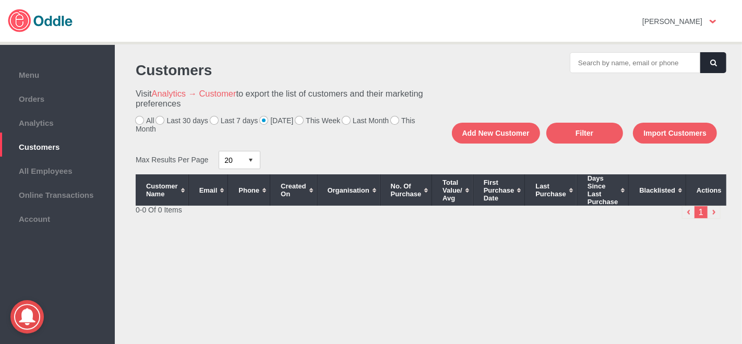
click at [295, 119] on label "This Week" at bounding box center [317, 120] width 45 height 8
click at [0, 0] on input "This Week" at bounding box center [0, 0] width 0 height 0
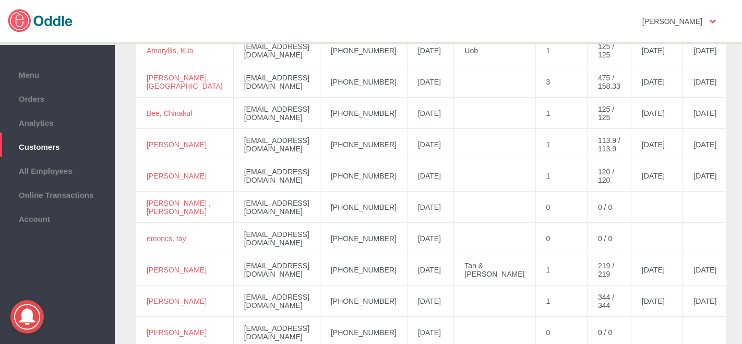
scroll to position [174, 0]
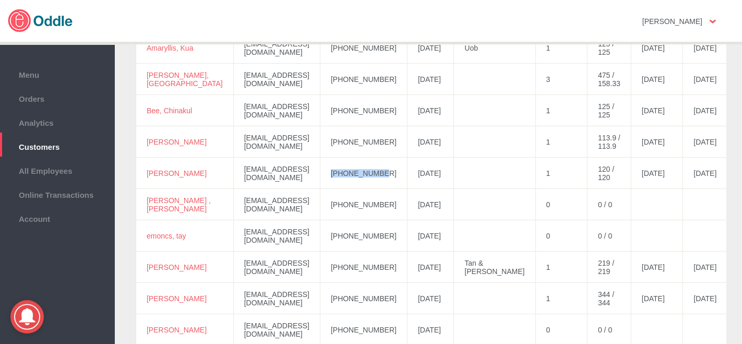
drag, startPoint x: 389, startPoint y: 175, endPoint x: 335, endPoint y: 183, distance: 53.8
click at [333, 185] on td "+60133398638" at bounding box center [363, 172] width 87 height 31
copy td "+60133398638"
drag, startPoint x: 345, startPoint y: 288, endPoint x: 341, endPoint y: 276, distance: 12.5
click at [345, 288] on td "+60198390426" at bounding box center [363, 298] width 87 height 31
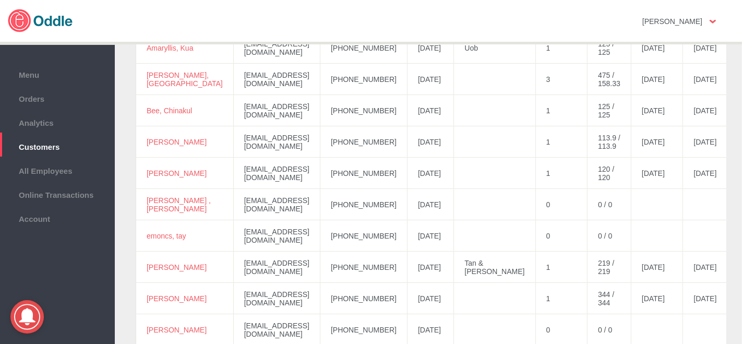
drag, startPoint x: 167, startPoint y: 178, endPoint x: 154, endPoint y: 171, distance: 14.8
click at [134, 166] on div "Customer Name Email Phone Created On Organisation No. of Purchase Total Value/ …" at bounding box center [428, 331] width 596 height 660
click at [163, 179] on td "Christina, Tan" at bounding box center [185, 172] width 98 height 31
click at [180, 181] on td "Christina, Tan" at bounding box center [185, 172] width 98 height 31
drag, startPoint x: 165, startPoint y: 178, endPoint x: 143, endPoint y: 169, distance: 23.8
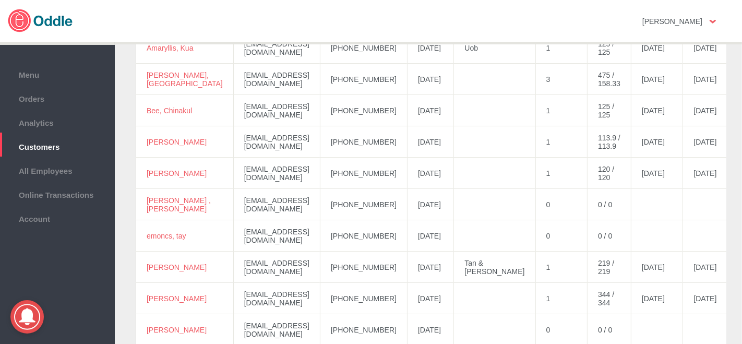
click at [143, 169] on td "Christina, Tan" at bounding box center [185, 172] width 98 height 31
copy link "Christina, Tan"
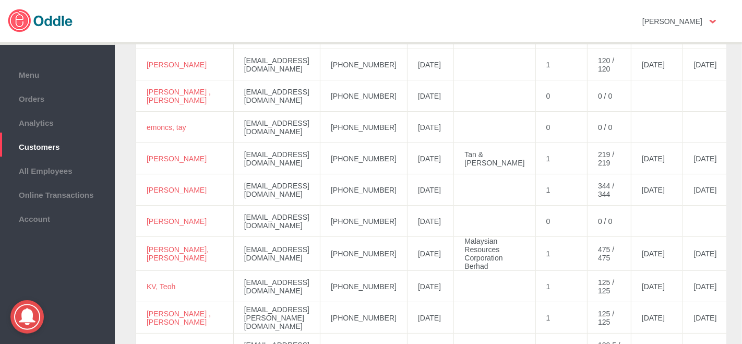
scroll to position [289, 0]
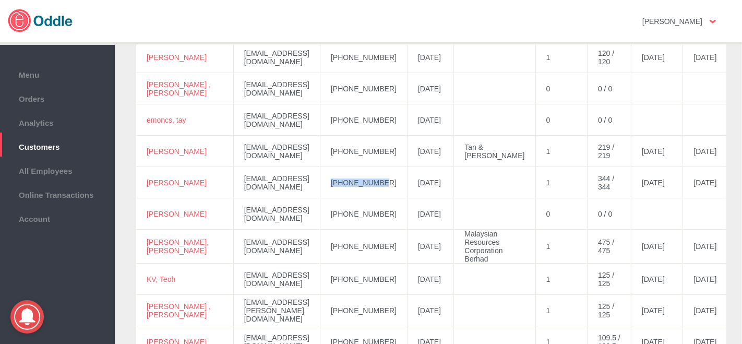
drag, startPoint x: 383, startPoint y: 183, endPoint x: 337, endPoint y: 181, distance: 45.9
click at [331, 188] on td "+60198390426" at bounding box center [363, 182] width 87 height 31
copy td "+60198390426"
drag, startPoint x: 161, startPoint y: 184, endPoint x: 149, endPoint y: 177, distance: 14.0
click at [142, 181] on td "Jennifer, Ee" at bounding box center [185, 182] width 98 height 31
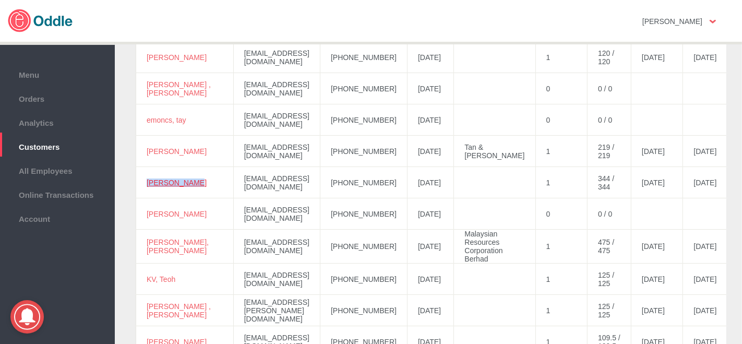
copy link "Jennifer, Ee"
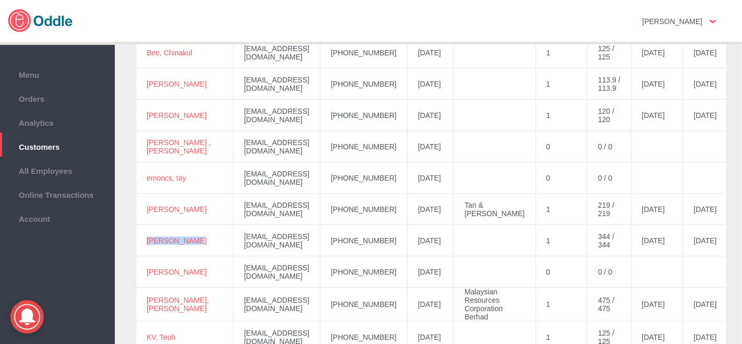
scroll to position [174, 0]
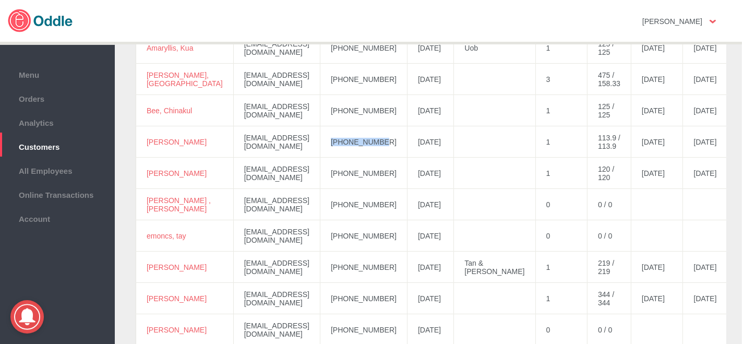
drag, startPoint x: 383, startPoint y: 143, endPoint x: 330, endPoint y: 157, distance: 54.9
click at [330, 157] on td "+60122069692" at bounding box center [363, 141] width 87 height 31
copy td "+60122069692"
drag, startPoint x: 175, startPoint y: 145, endPoint x: 145, endPoint y: 136, distance: 31.2
click at [145, 136] on td "CHONG, LU-MEI" at bounding box center [185, 141] width 98 height 31
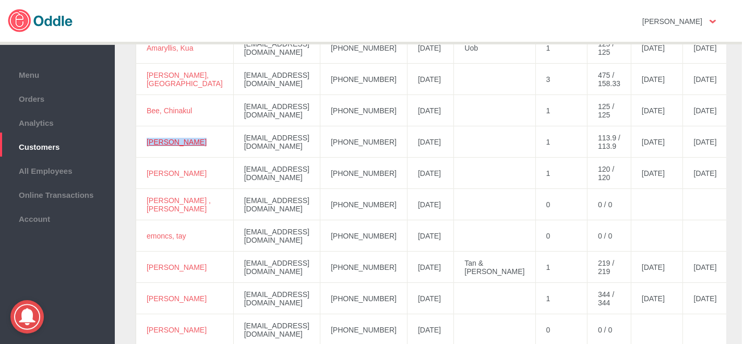
copy link "CHONG, LU-MEI"
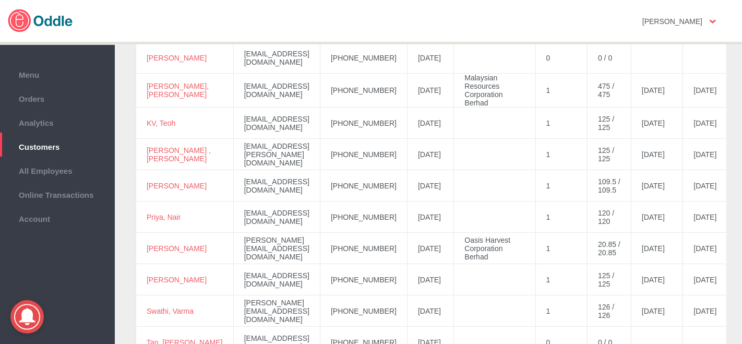
scroll to position [463, 0]
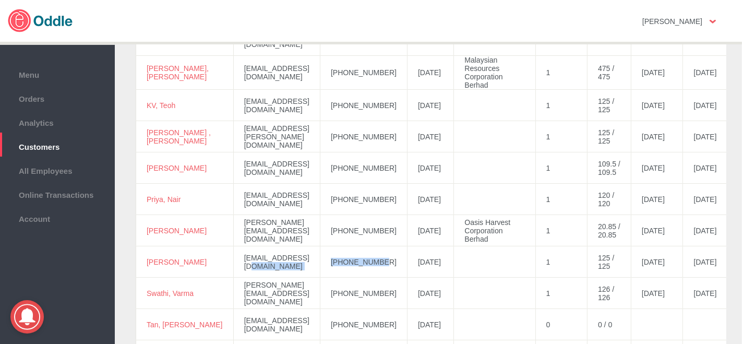
drag, startPoint x: 387, startPoint y: 267, endPoint x: 313, endPoint y: 268, distance: 74.1
click at [313, 268] on tr "Suyi, Ng suyi_ng@yahoo.com +60123888198 2025-08-09 1 125 / 125 2025-08-09 2025-…" at bounding box center [525, 261] width 779 height 31
copy tr "+60123888198"
drag, startPoint x: 178, startPoint y: 266, endPoint x: 138, endPoint y: 261, distance: 39.9
click at [138, 261] on td "Suyi, Ng" at bounding box center [185, 261] width 98 height 31
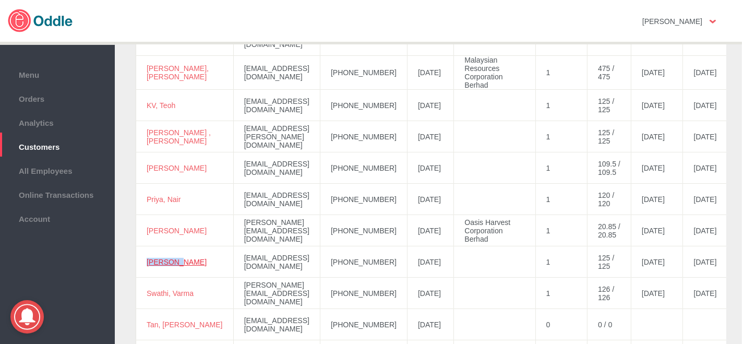
copy link "Suyi, Ng"
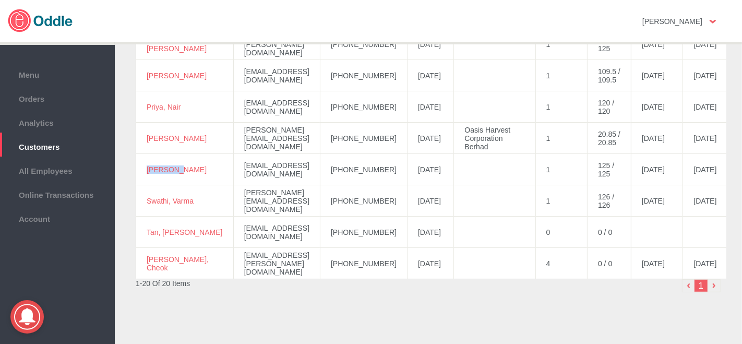
scroll to position [579, 0]
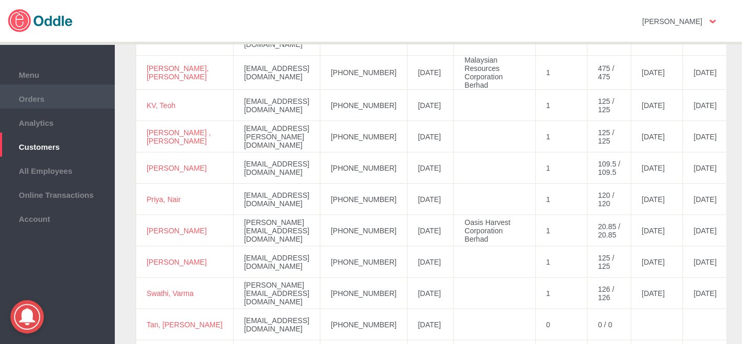
click at [43, 99] on span "Orders" at bounding box center [57, 97] width 104 height 11
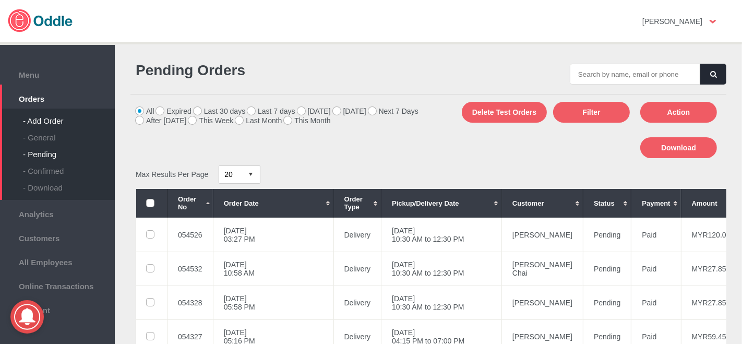
click at [51, 120] on div "- Add Order" at bounding box center [69, 116] width 92 height 17
